Goal: Task Accomplishment & Management: Manage account settings

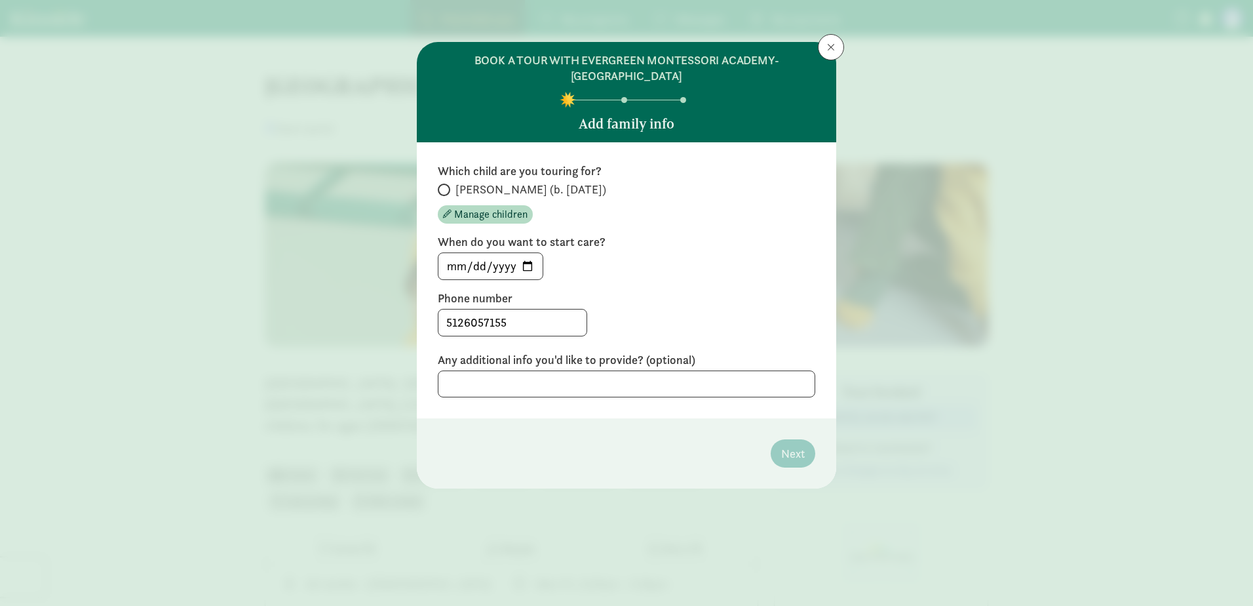
click at [446, 191] on span at bounding box center [444, 190] width 12 height 12
click at [446, 191] on input "[PERSON_NAME] (b. [DATE])" at bounding box center [442, 190] width 9 height 9
radio input "true"
click at [838, 47] on button at bounding box center [831, 47] width 26 height 26
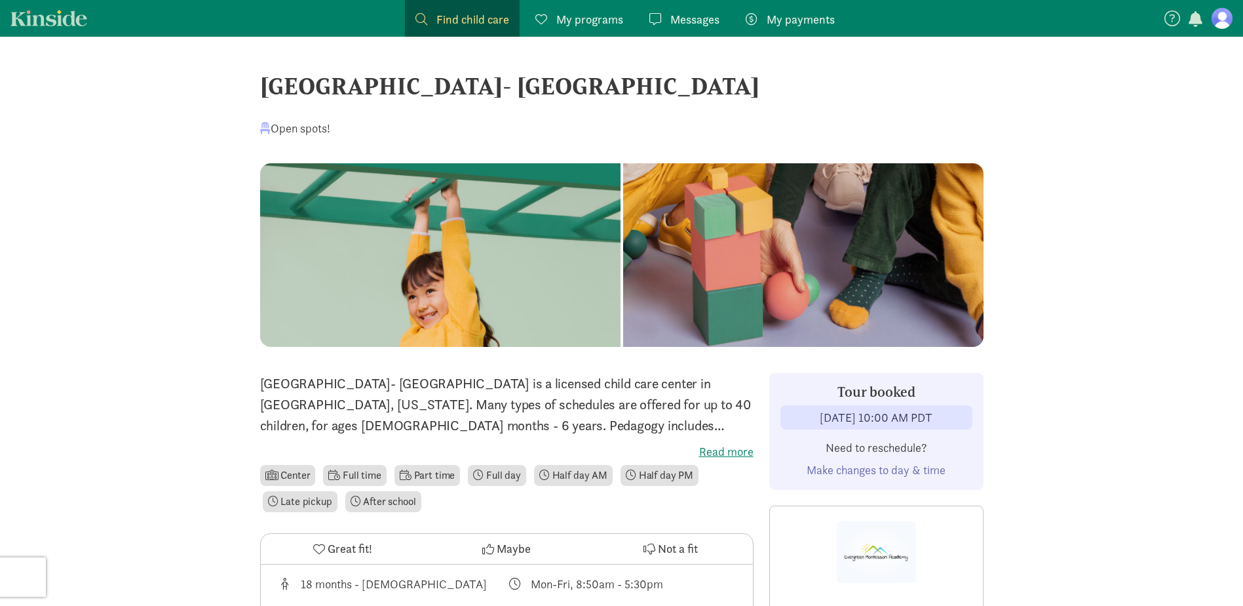
click at [574, 16] on span "My programs" at bounding box center [590, 19] width 67 height 18
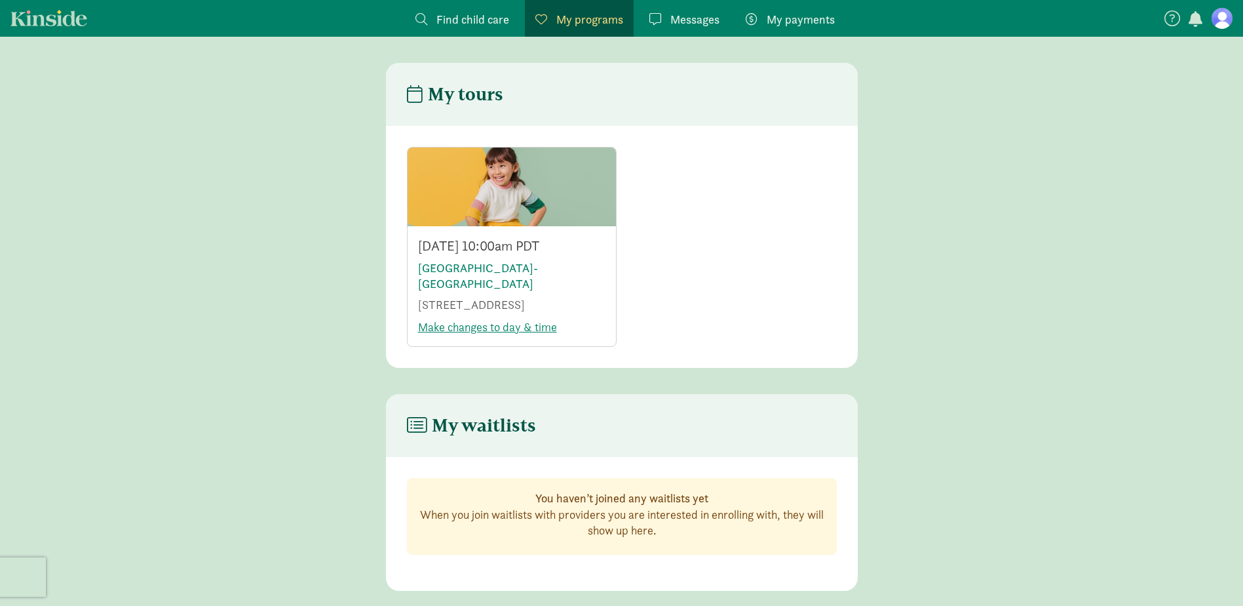
click at [470, 13] on span "Find child care" at bounding box center [473, 19] width 73 height 18
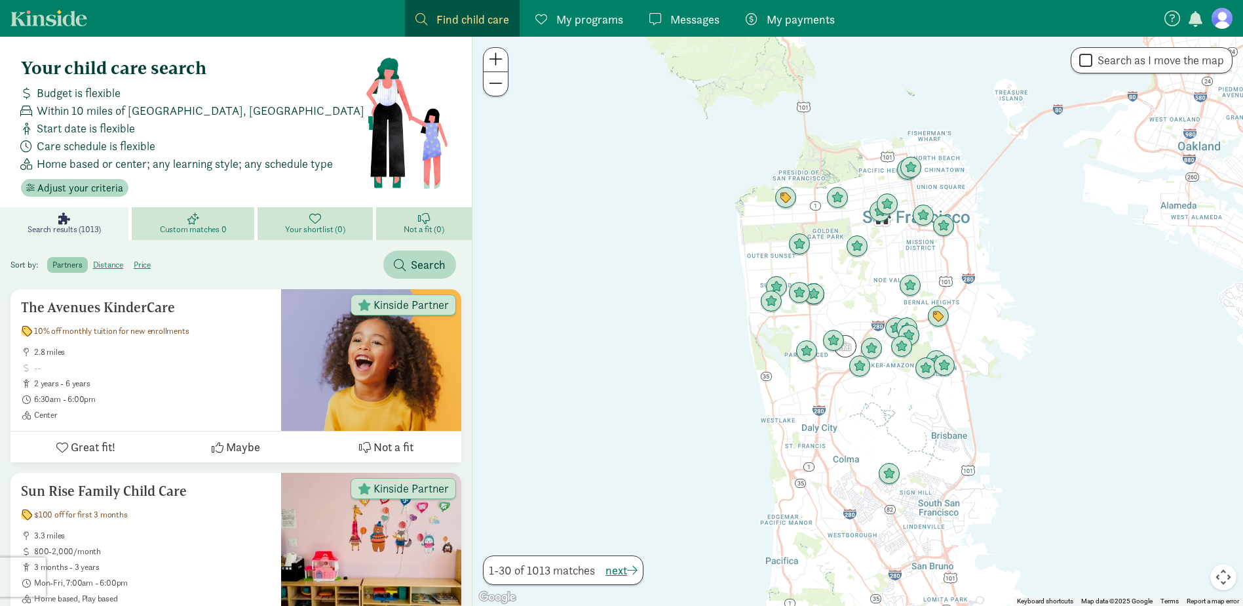
click at [568, 12] on span "My programs" at bounding box center [590, 19] width 67 height 18
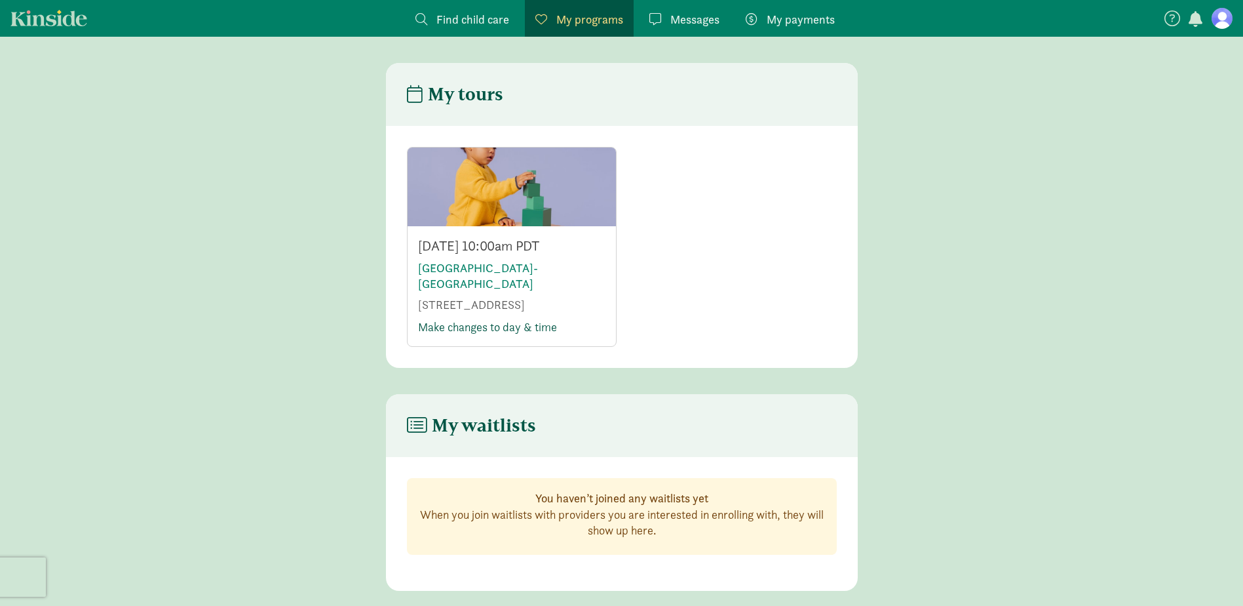
click at [505, 334] on link "Make changes to day & time" at bounding box center [487, 326] width 139 height 15
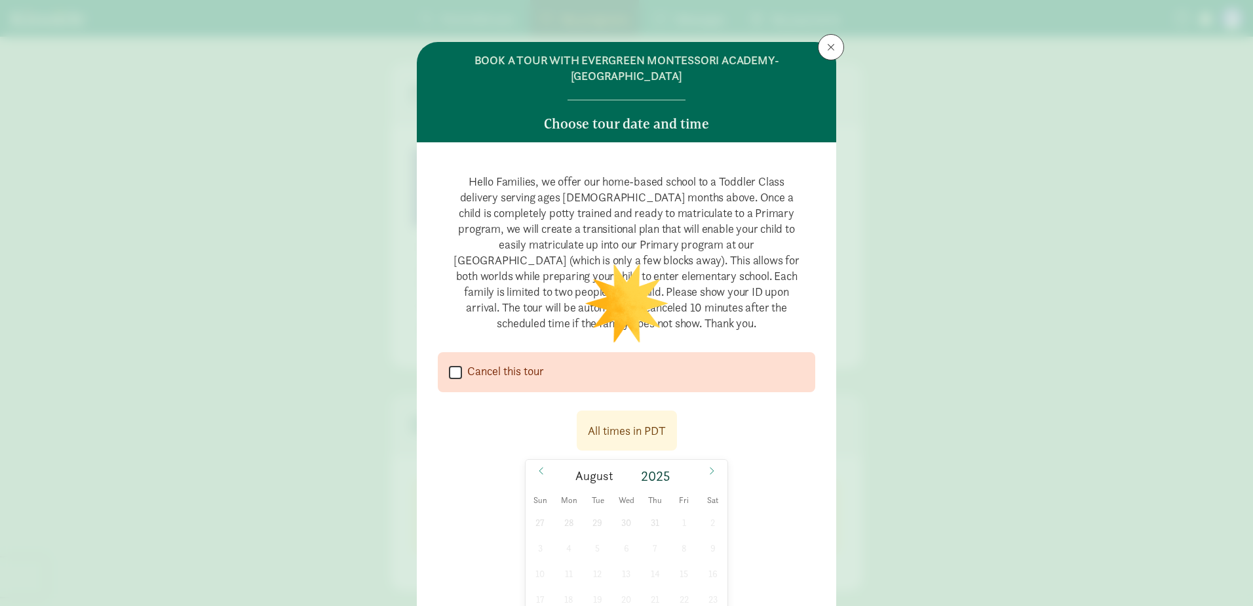
click at [450, 374] on input "Cancel this tour" at bounding box center [455, 372] width 13 height 18
checkbox input "true"
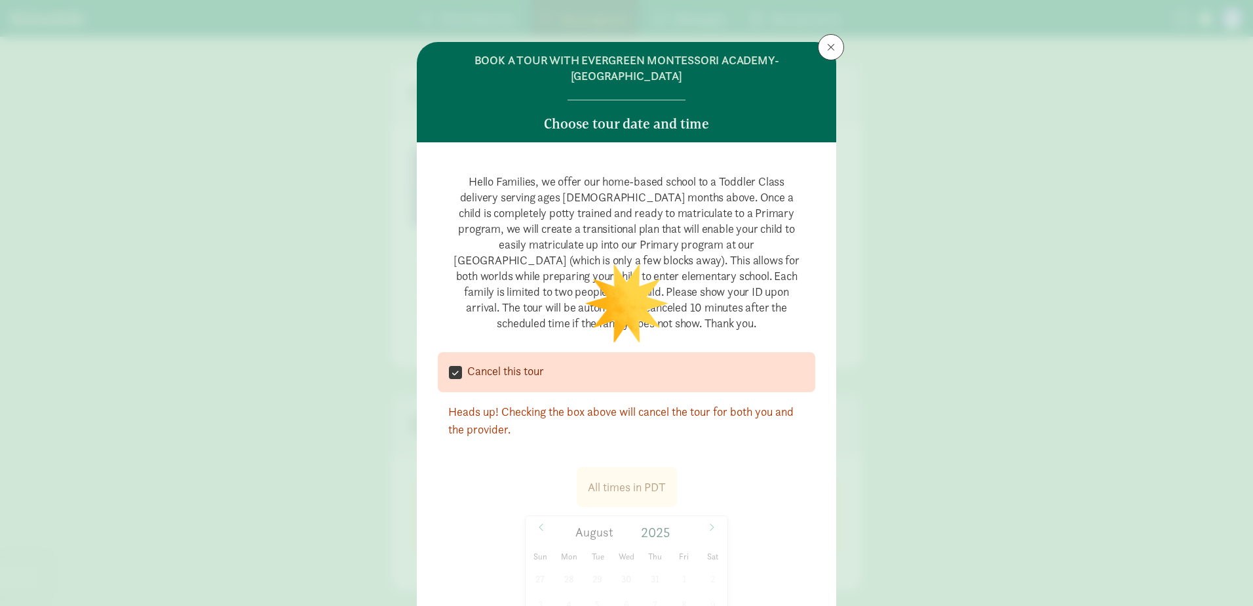
select select
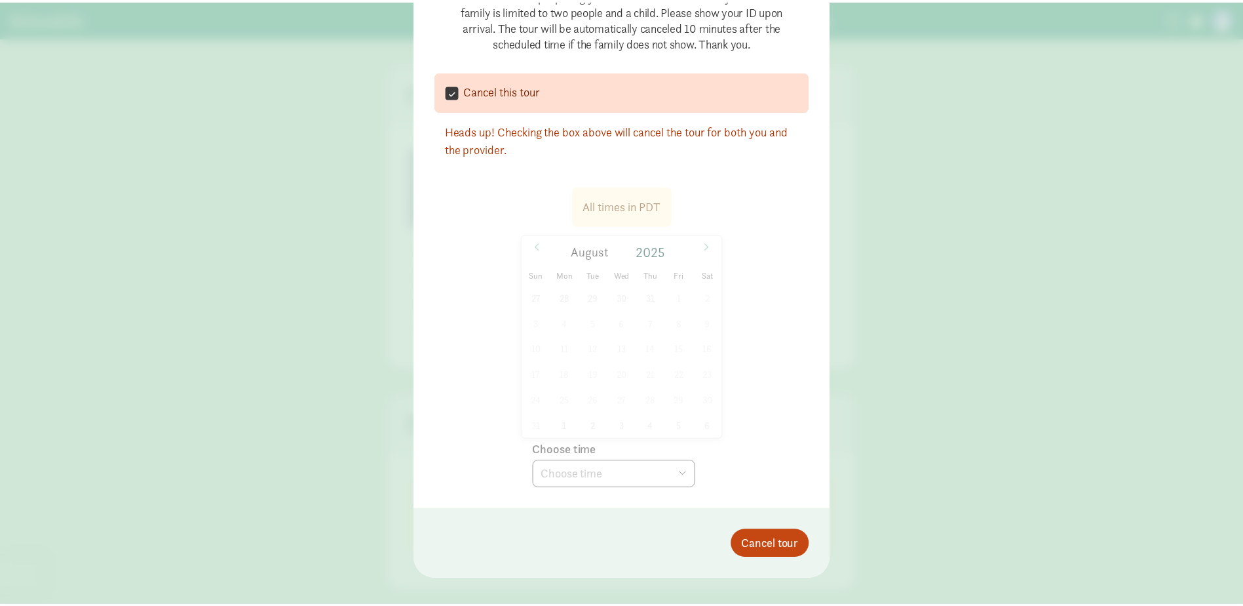
scroll to position [296, 0]
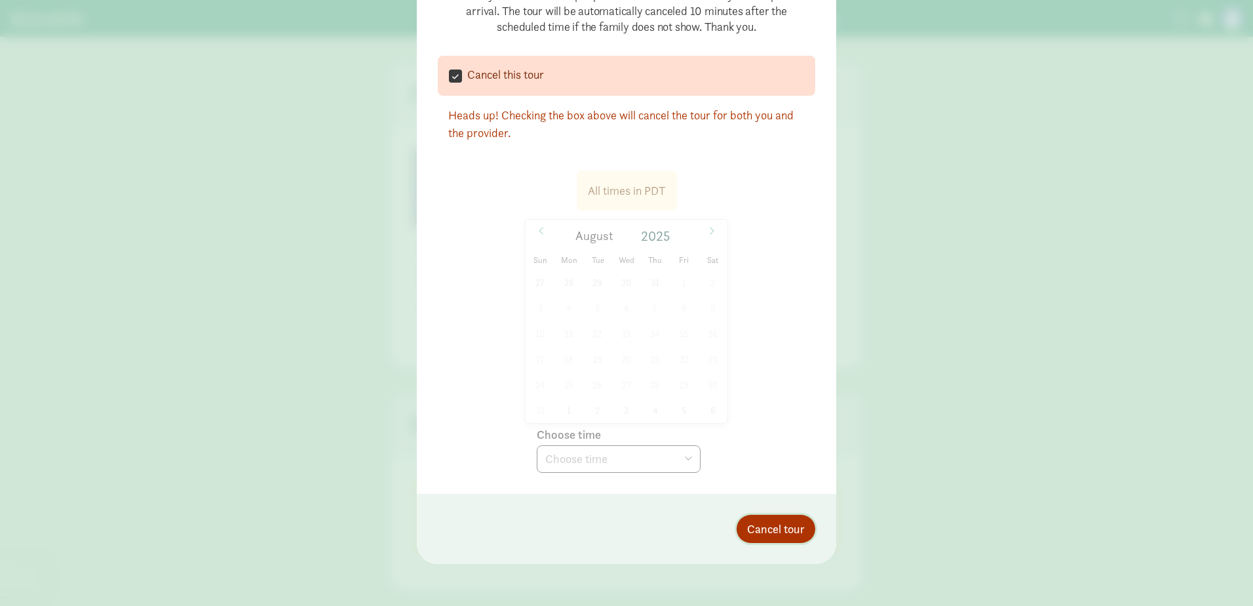
click at [793, 530] on span "Cancel tour" at bounding box center [776, 529] width 58 height 18
